Goal: Navigation & Orientation: Find specific page/section

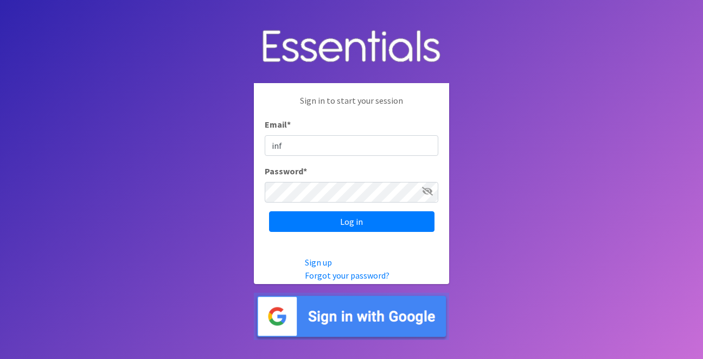
type input "info@jaxdiaperbank.org"
click at [269, 211] on input "Log in" at bounding box center [352, 221] width 166 height 21
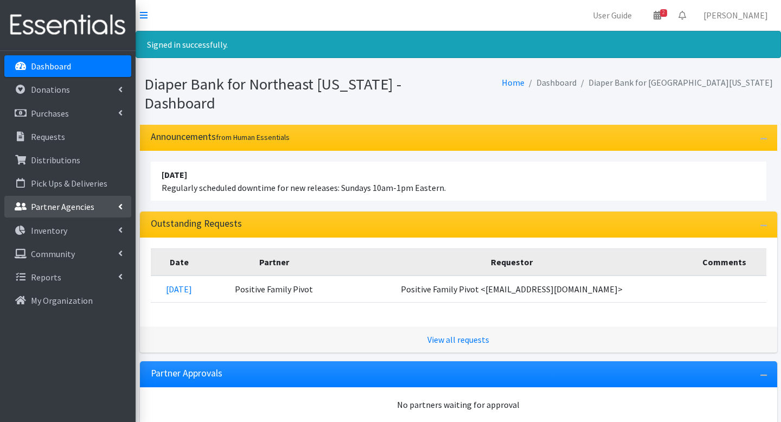
click at [96, 212] on link "Partner Agencies" at bounding box center [67, 207] width 127 height 22
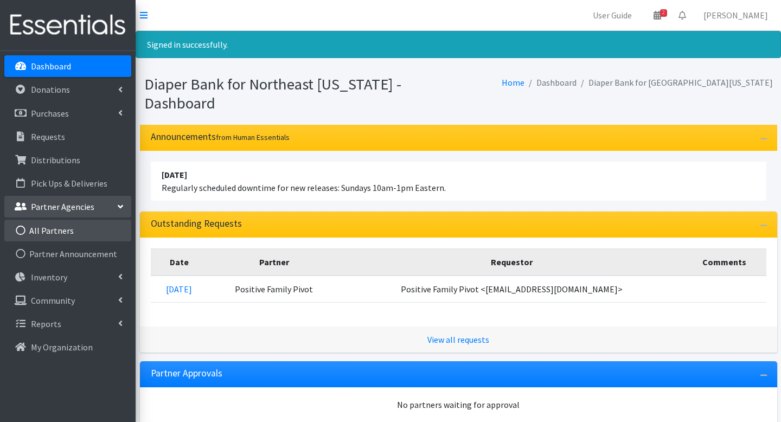
click at [87, 229] on link "All Partners" at bounding box center [67, 231] width 127 height 22
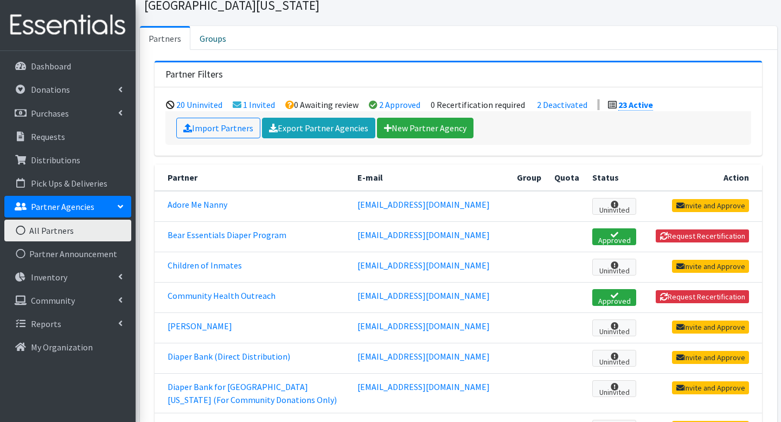
scroll to position [61, 0]
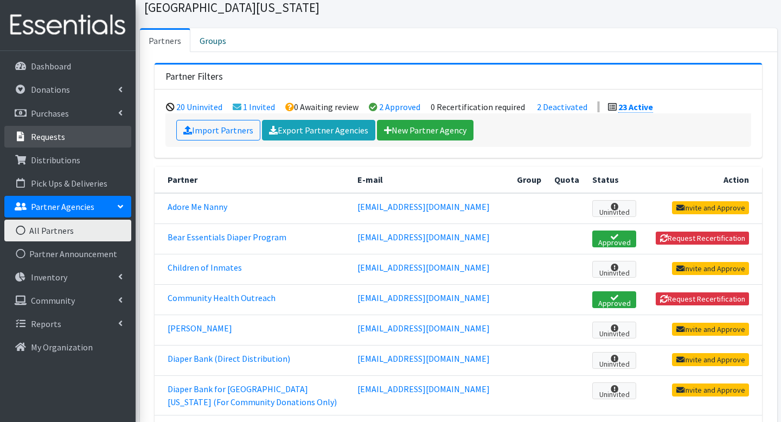
click at [66, 136] on link "Requests" at bounding box center [67, 137] width 127 height 22
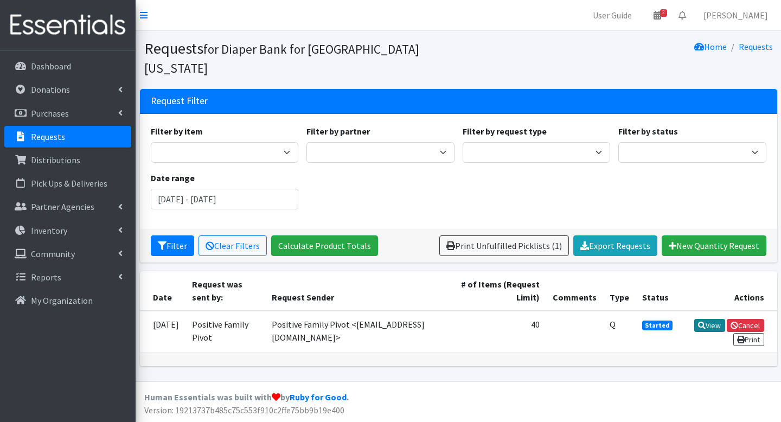
click at [695, 319] on link "View" at bounding box center [710, 325] width 31 height 13
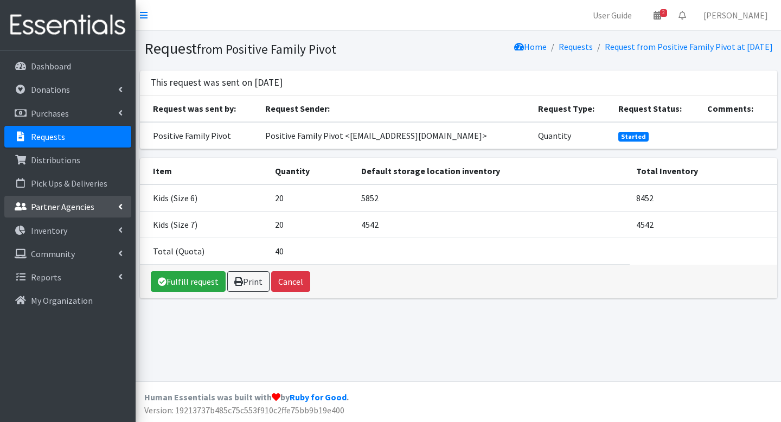
click at [82, 202] on p "Partner Agencies" at bounding box center [62, 206] width 63 height 11
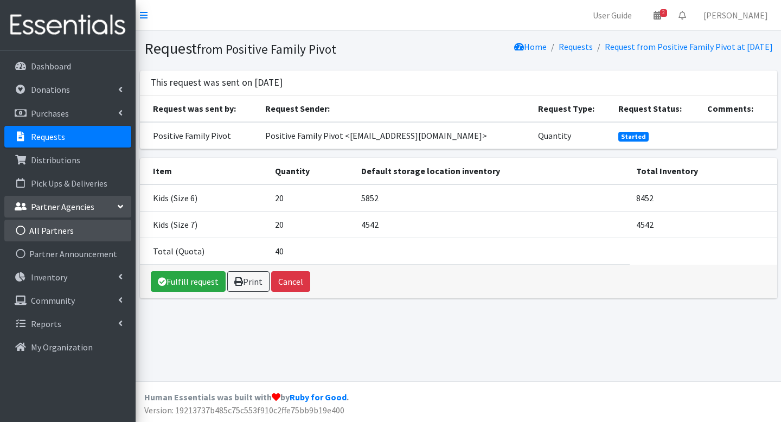
click at [71, 227] on link "All Partners" at bounding box center [67, 231] width 127 height 22
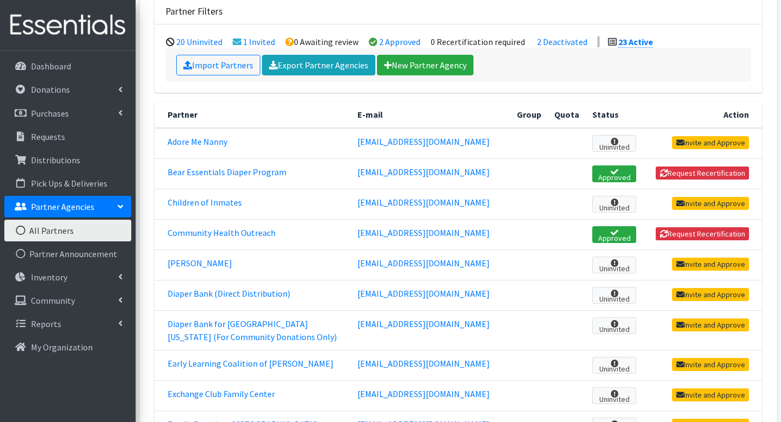
scroll to position [128, 0]
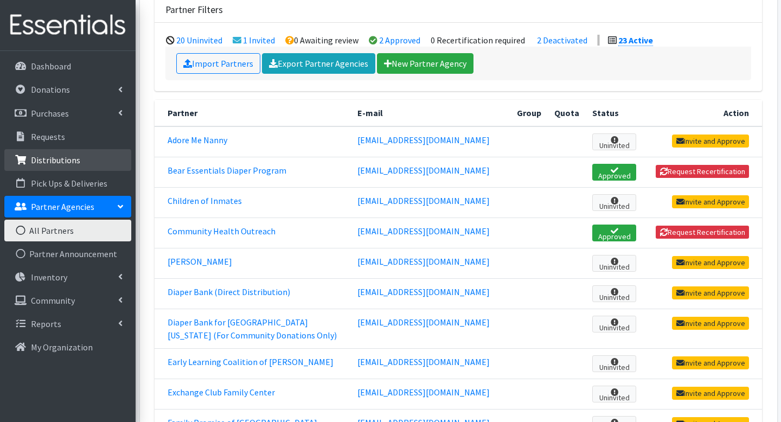
click at [94, 163] on link "Distributions" at bounding box center [67, 160] width 127 height 22
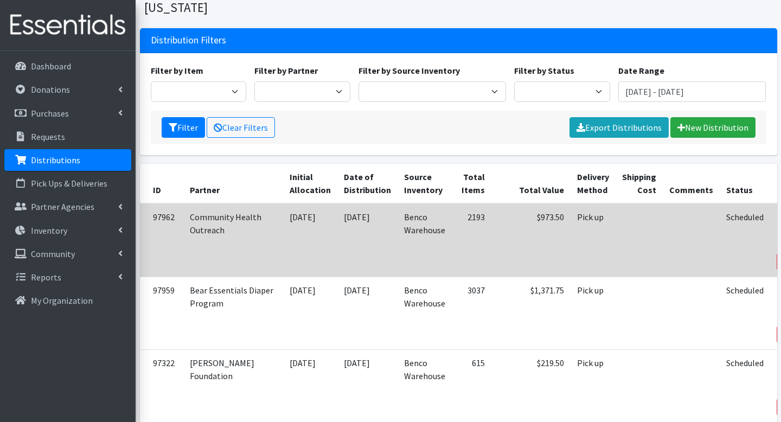
scroll to position [64, 0]
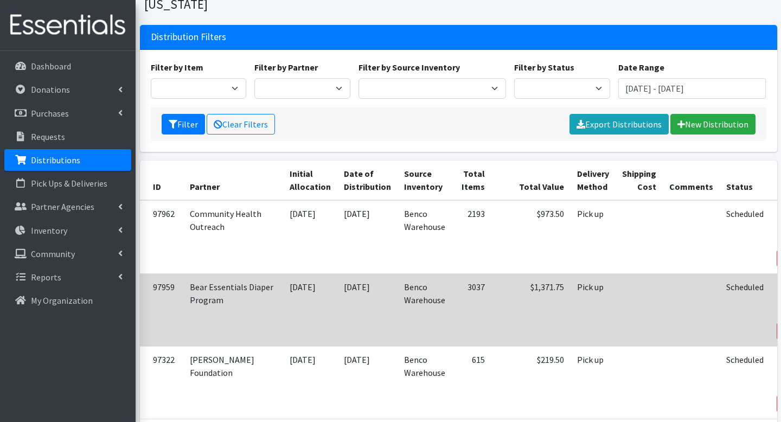
click at [780, 282] on link "View" at bounding box center [795, 288] width 31 height 13
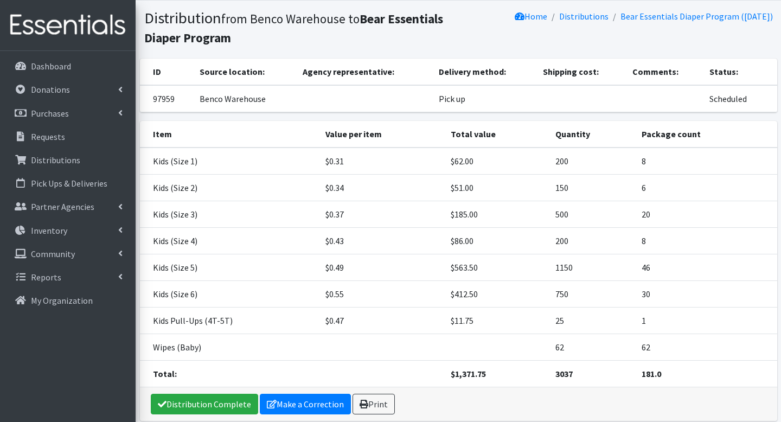
scroll to position [33, 0]
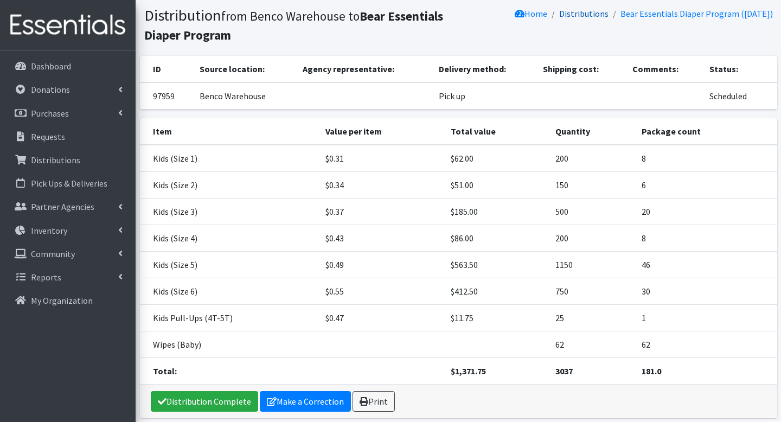
click at [562, 16] on link "Distributions" at bounding box center [583, 13] width 49 height 11
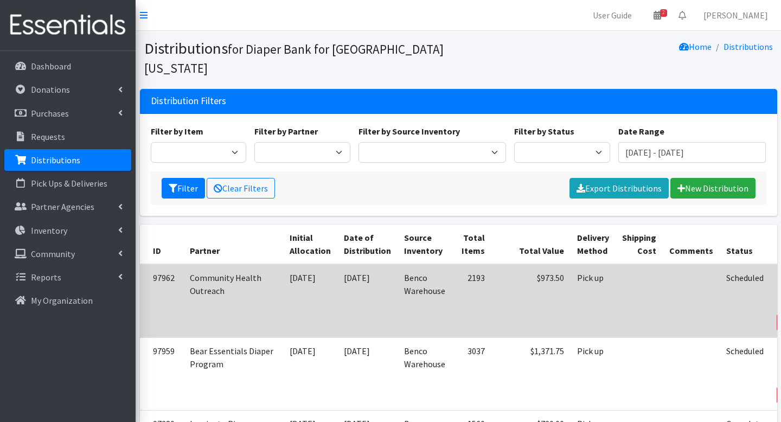
click at [780, 272] on link "View" at bounding box center [795, 278] width 31 height 13
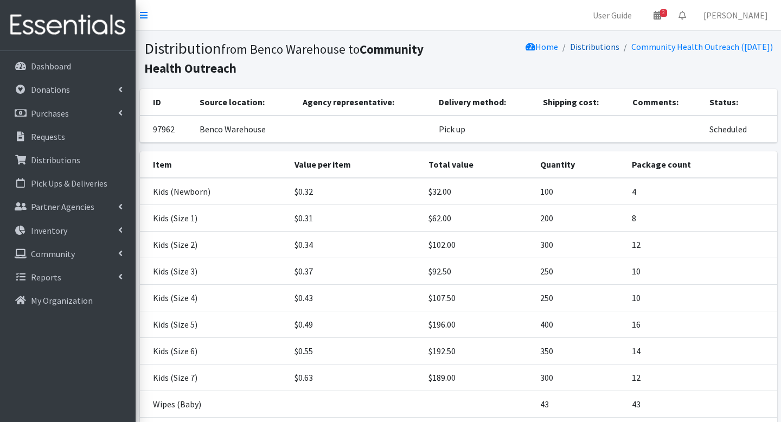
click at [589, 48] on link "Distributions" at bounding box center [594, 46] width 49 height 11
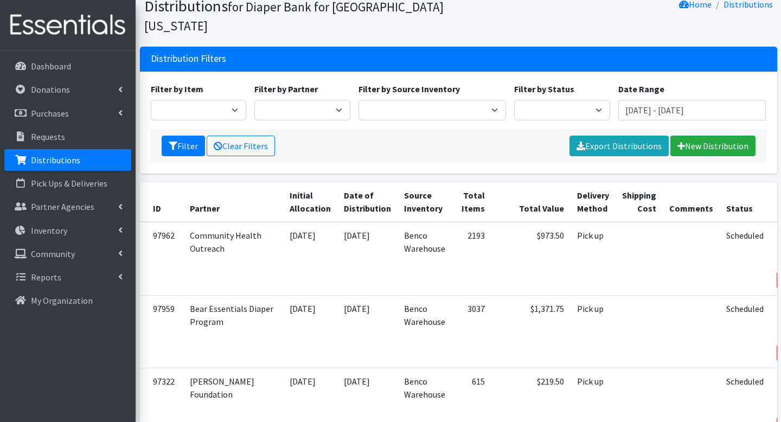
scroll to position [58, 0]
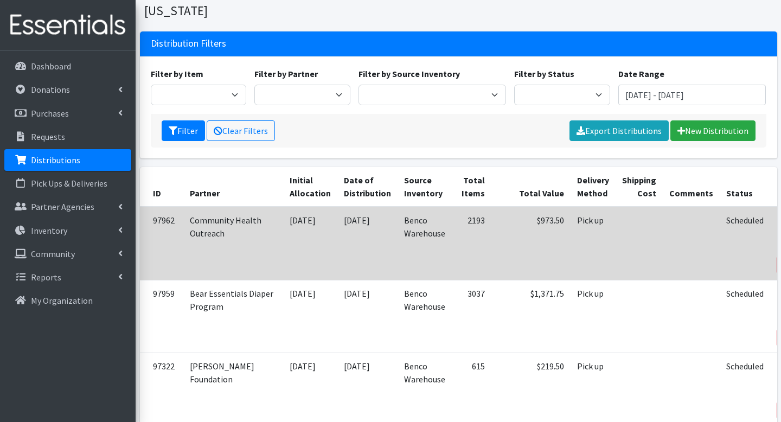
click at [781, 218] on icon at bounding box center [788, 222] width 8 height 8
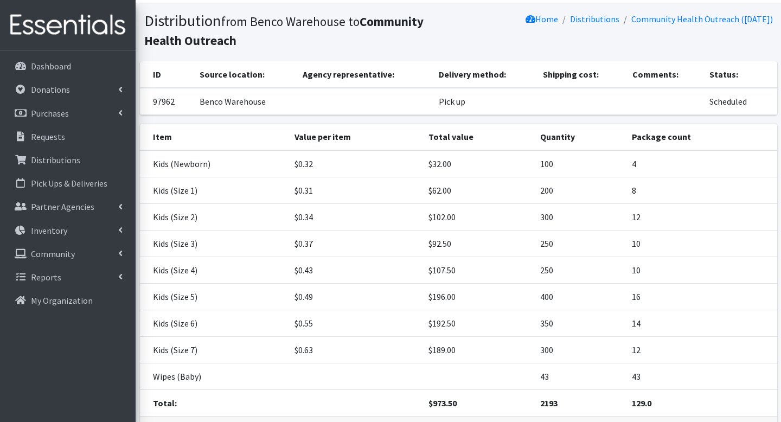
scroll to position [28, 0]
click at [96, 40] on img at bounding box center [67, 25] width 127 height 36
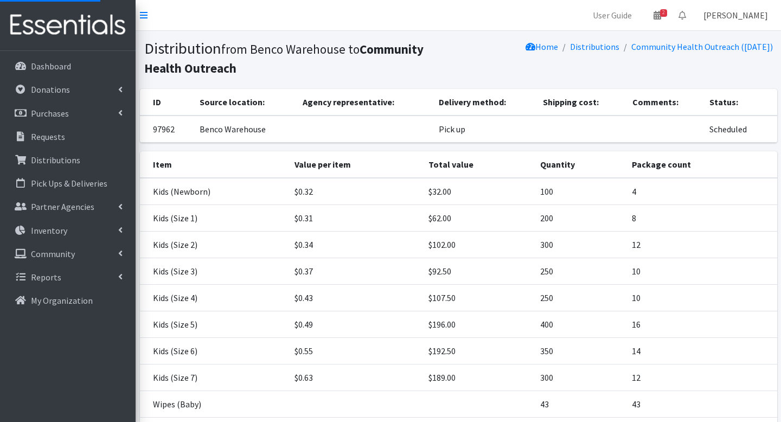
click at [743, 20] on link "[PERSON_NAME]" at bounding box center [736, 15] width 82 height 22
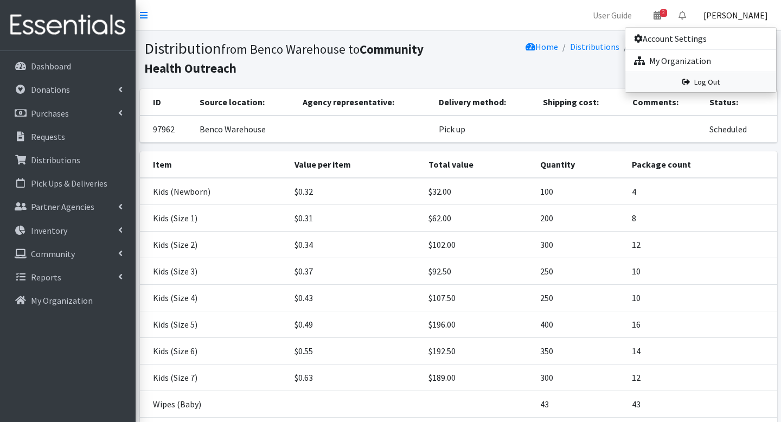
click at [705, 81] on link "Log Out" at bounding box center [701, 82] width 151 height 20
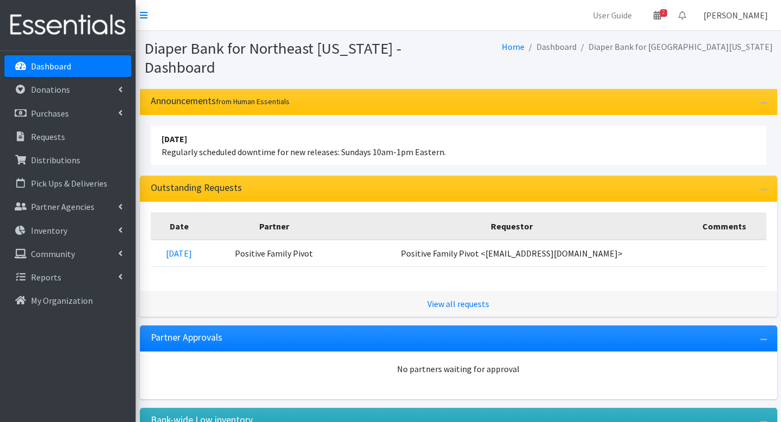
click at [748, 19] on link "[PERSON_NAME]" at bounding box center [736, 15] width 82 height 22
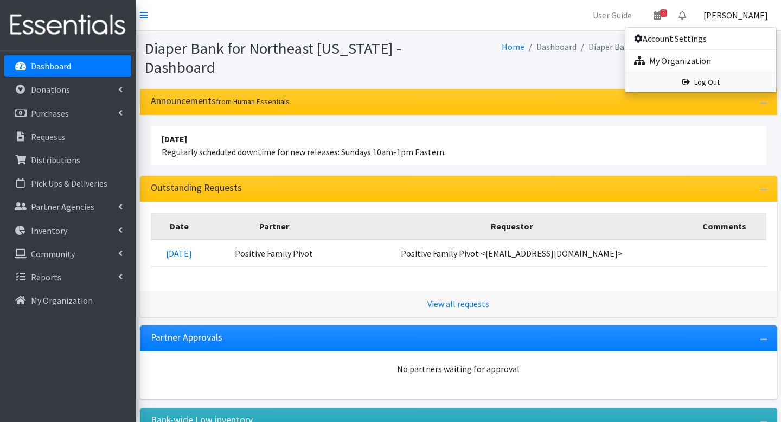
click at [719, 84] on link "Log Out" at bounding box center [701, 82] width 151 height 20
